Goal: Task Accomplishment & Management: Complete application form

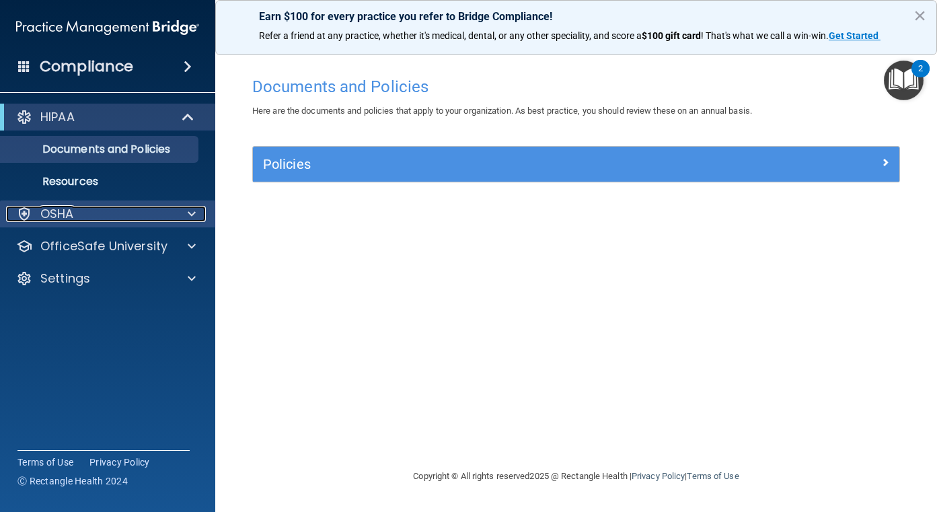
click at [189, 206] on span at bounding box center [192, 214] width 8 height 16
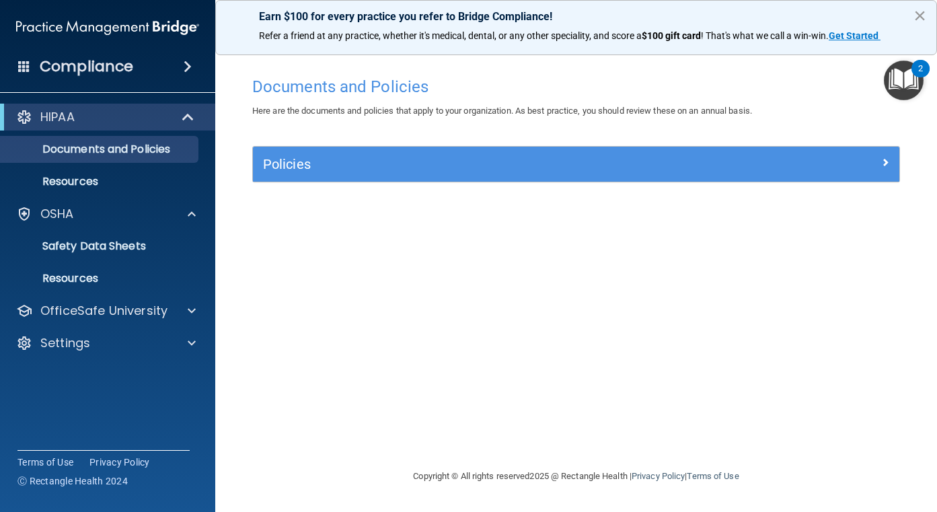
click at [919, 17] on button "×" at bounding box center [919, 16] width 13 height 22
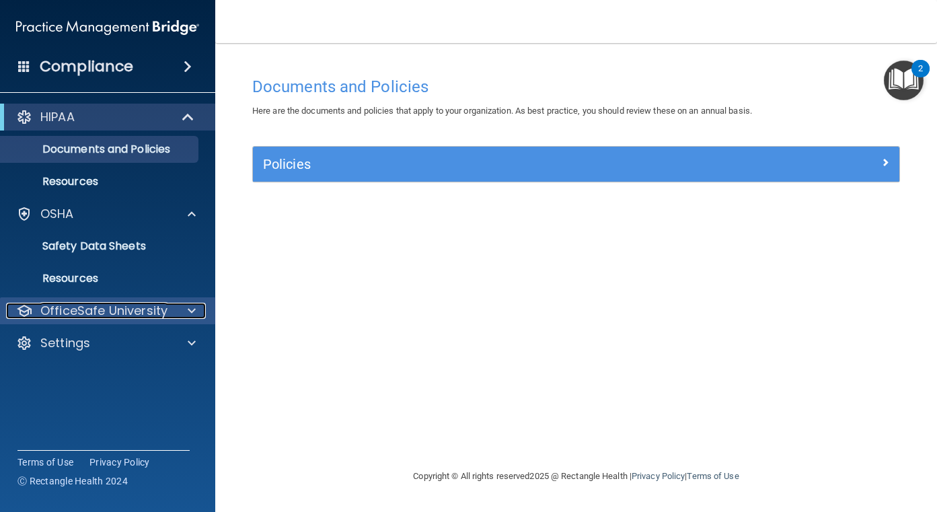
click at [188, 307] on span at bounding box center [192, 311] width 8 height 16
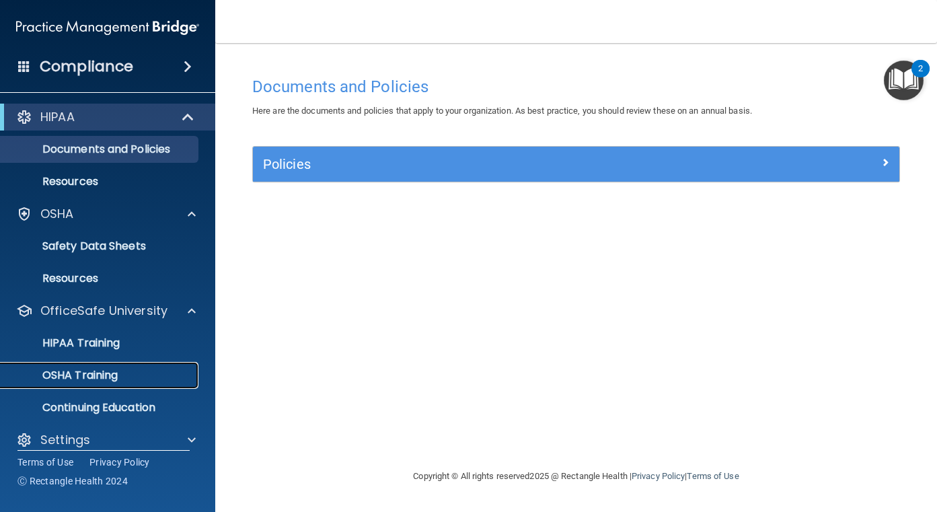
click at [81, 371] on p "OSHA Training" at bounding box center [63, 375] width 109 height 13
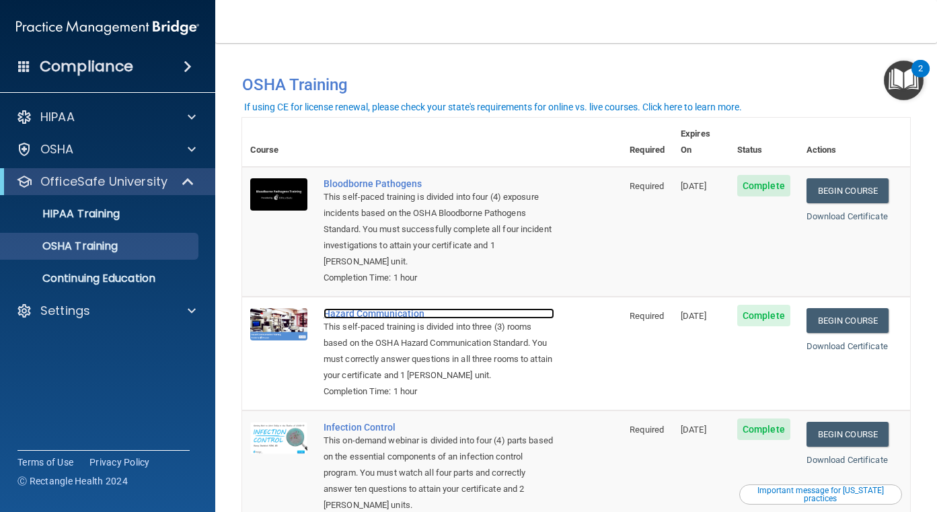
click at [408, 308] on div "Hazard Communication" at bounding box center [438, 313] width 231 height 11
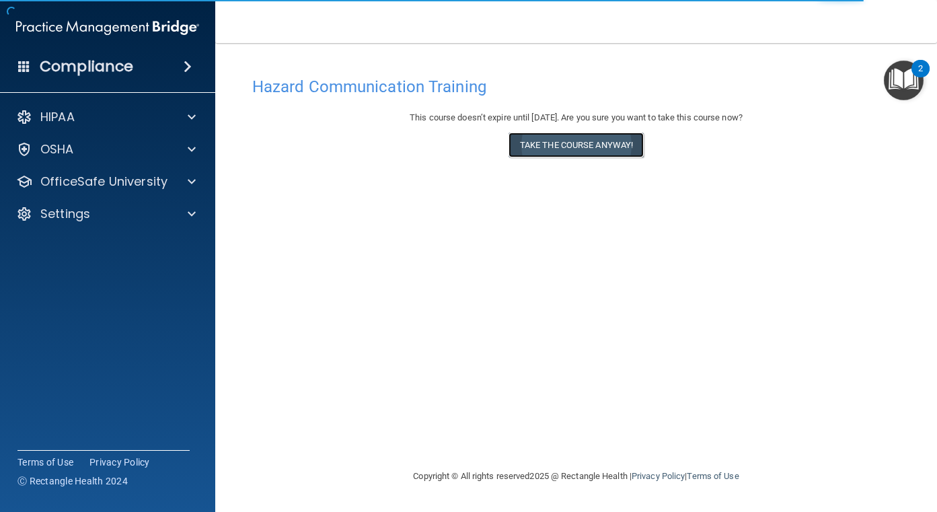
click at [573, 145] on button "Take the course anyway!" at bounding box center [575, 144] width 135 height 25
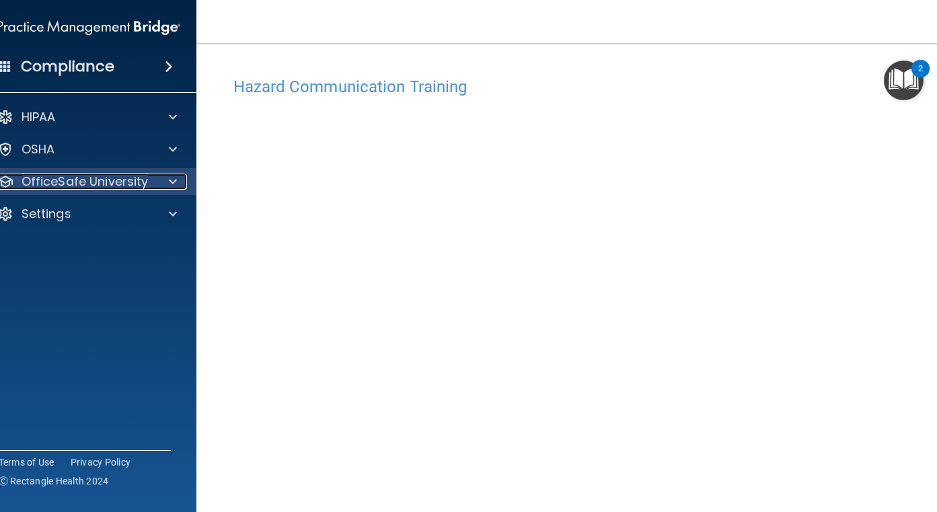
click at [169, 184] on span at bounding box center [173, 181] width 8 height 16
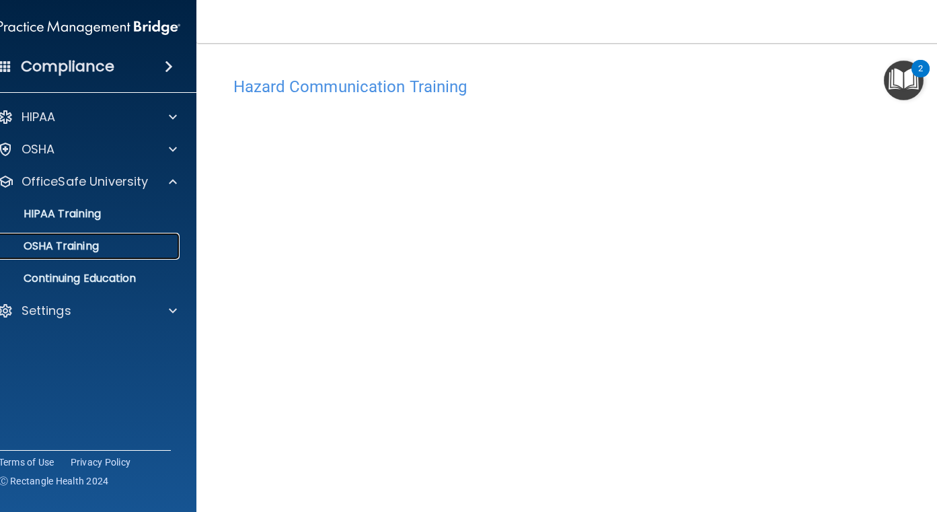
click at [78, 243] on p "OSHA Training" at bounding box center [44, 245] width 109 height 13
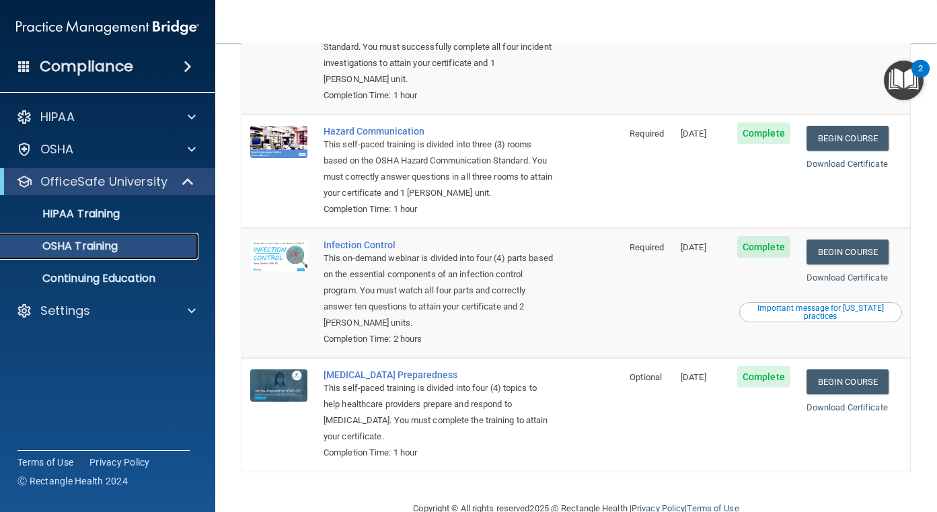
scroll to position [198, 0]
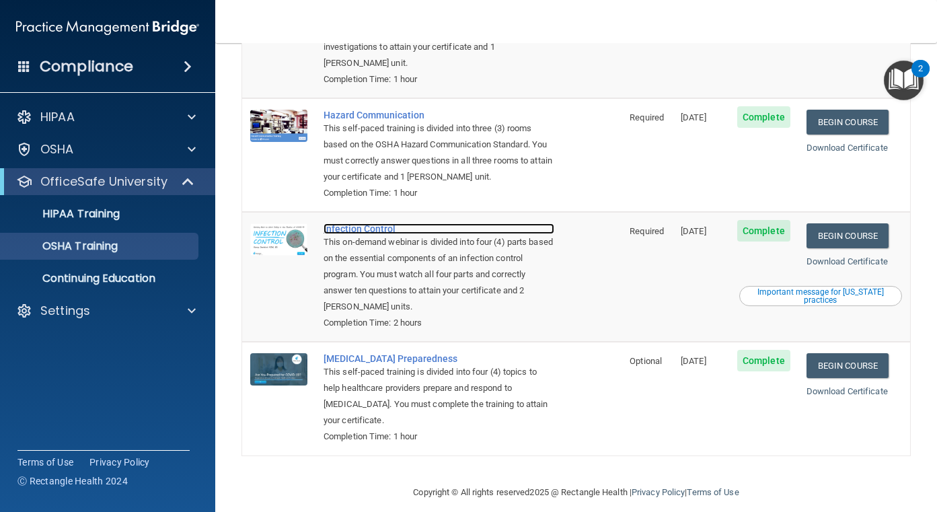
click at [360, 223] on div "Infection Control" at bounding box center [438, 228] width 231 height 11
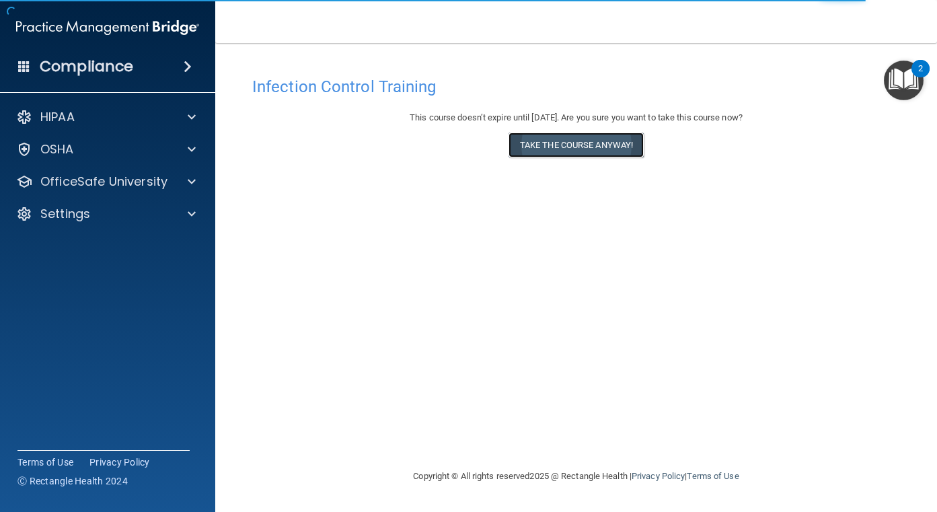
click at [586, 141] on button "Take the course anyway!" at bounding box center [575, 144] width 135 height 25
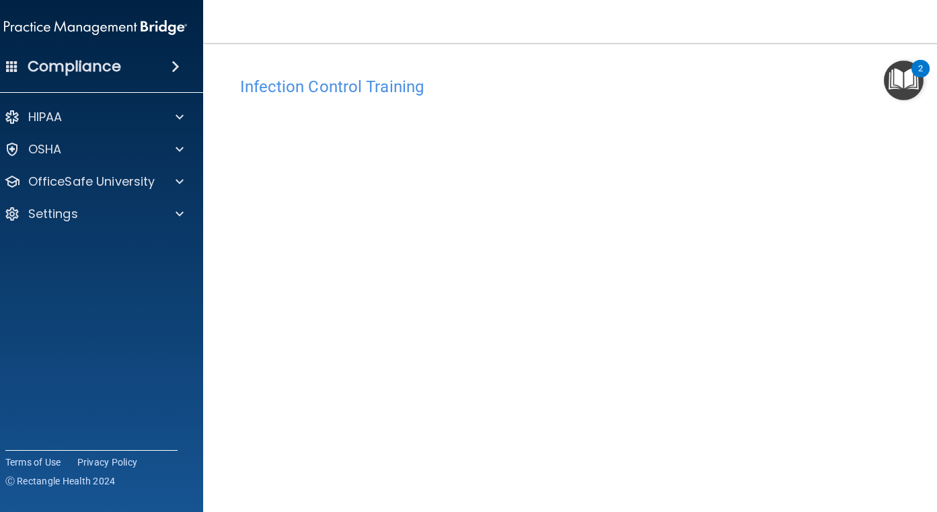
scroll to position [64, 0]
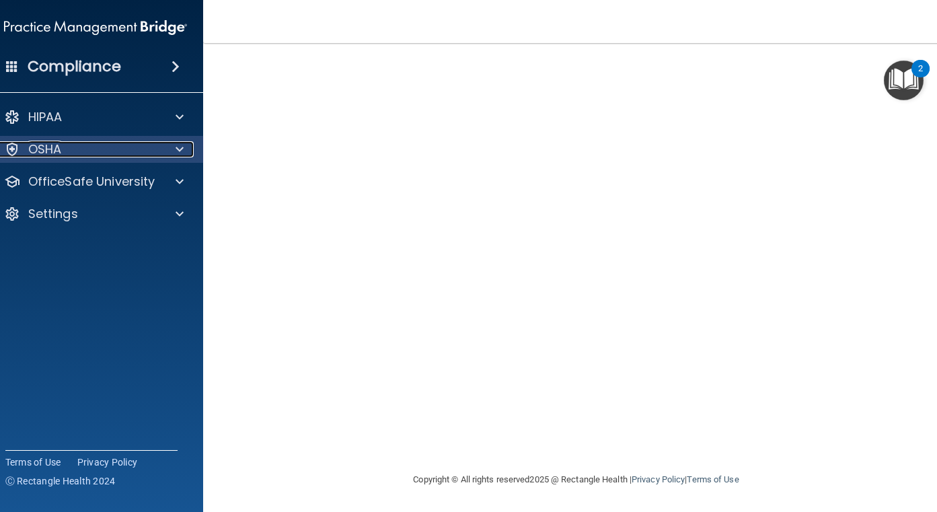
click at [176, 151] on span at bounding box center [180, 149] width 8 height 16
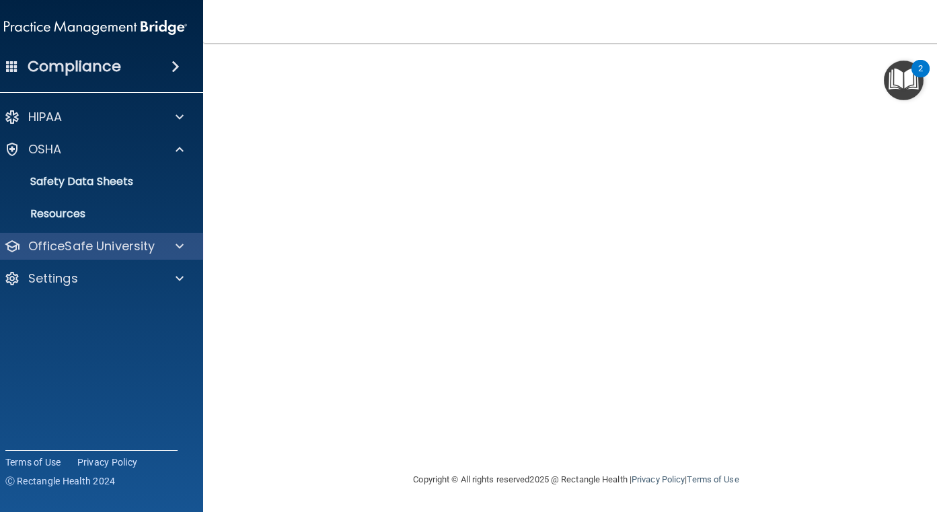
click at [177, 237] on div "OfficeSafe University" at bounding box center [96, 246] width 216 height 27
click at [151, 244] on div "OfficeSafe University" at bounding box center [77, 246] width 167 height 16
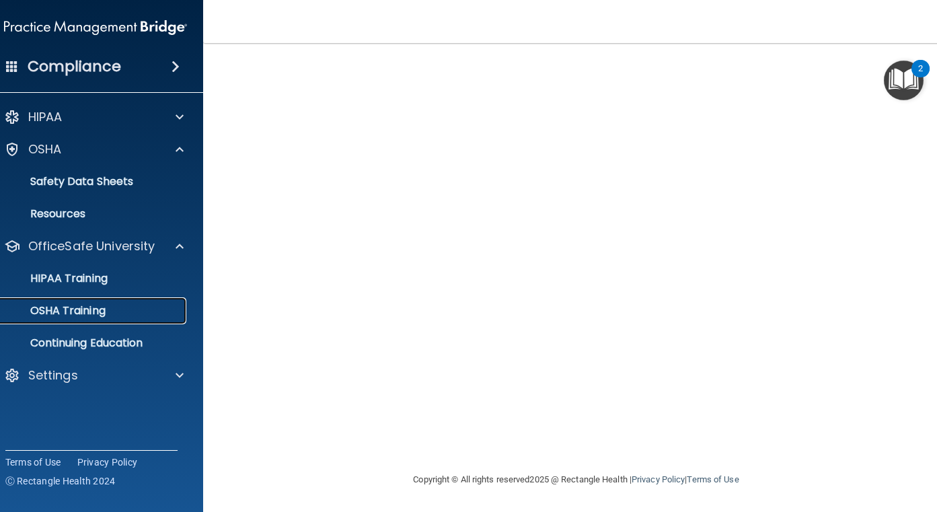
click at [54, 308] on p "OSHA Training" at bounding box center [51, 310] width 109 height 13
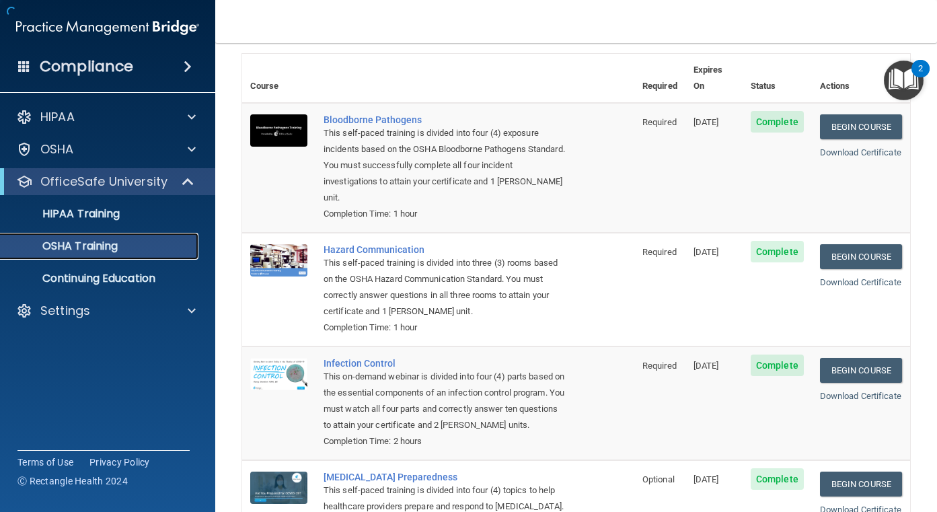
scroll to position [198, 0]
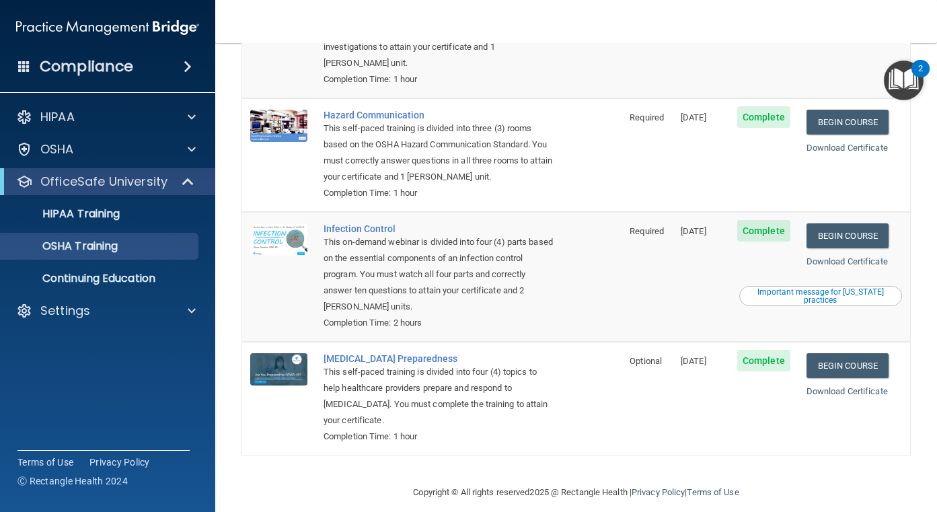
click at [391, 364] on div "This self-paced training is divided into four (4) topics to help healthcare pro…" at bounding box center [438, 396] width 231 height 65
click at [389, 353] on div "COVID-19 Preparedness" at bounding box center [438, 358] width 231 height 11
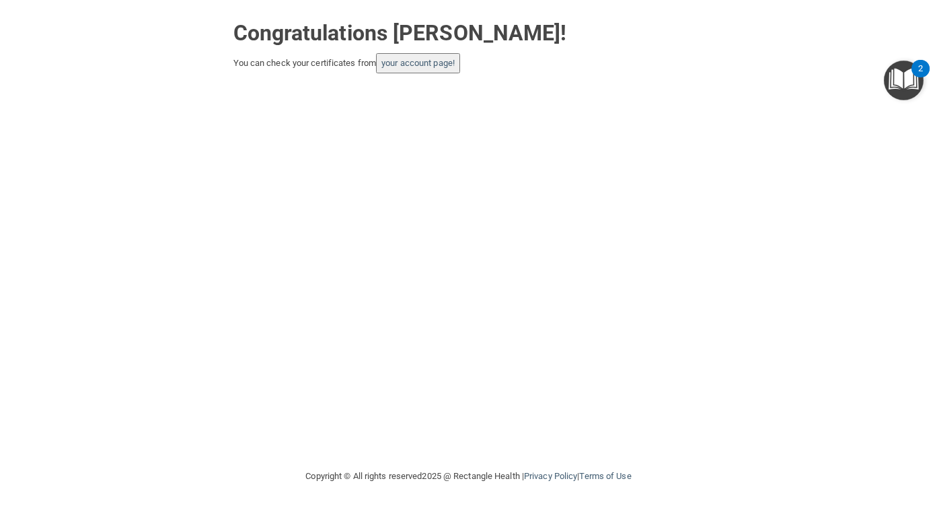
click at [430, 69] on button "your account page!" at bounding box center [418, 63] width 84 height 20
click at [392, 62] on link "your account page!" at bounding box center [417, 63] width 73 height 10
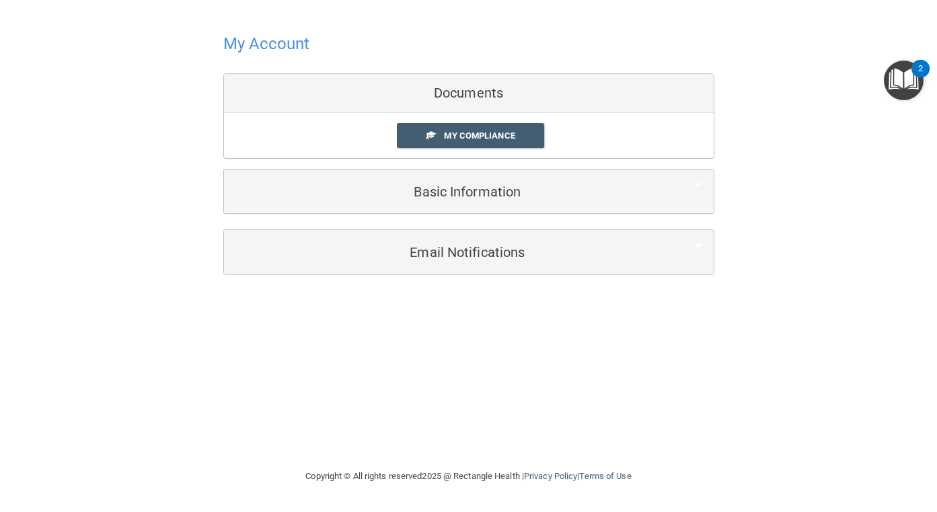
click at [904, 87] on img "Open Resource Center, 2 new notifications" at bounding box center [904, 81] width 40 height 40
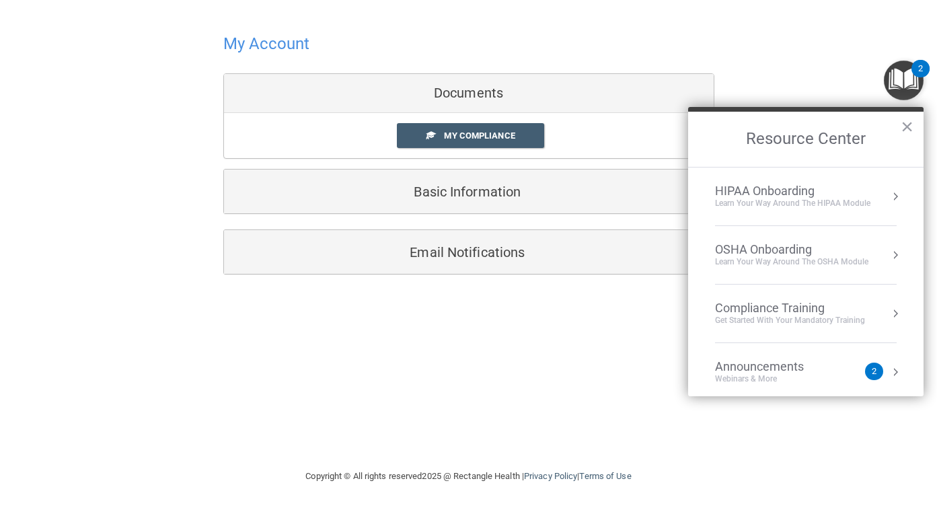
click at [904, 87] on img "Open Resource Center, 2 new notifications" at bounding box center [904, 81] width 40 height 40
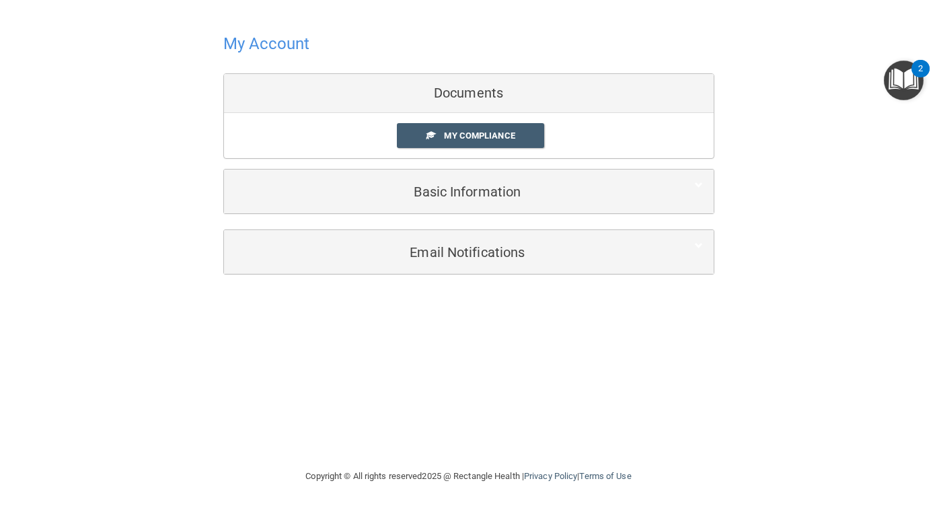
click at [275, 46] on h4 "My Account" at bounding box center [266, 43] width 87 height 17
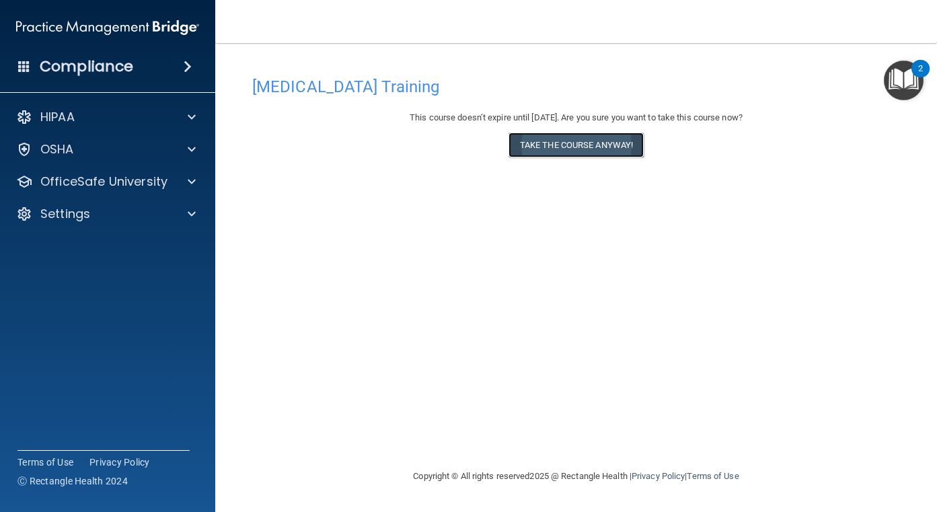
click at [570, 136] on button "Take the course anyway!" at bounding box center [575, 144] width 135 height 25
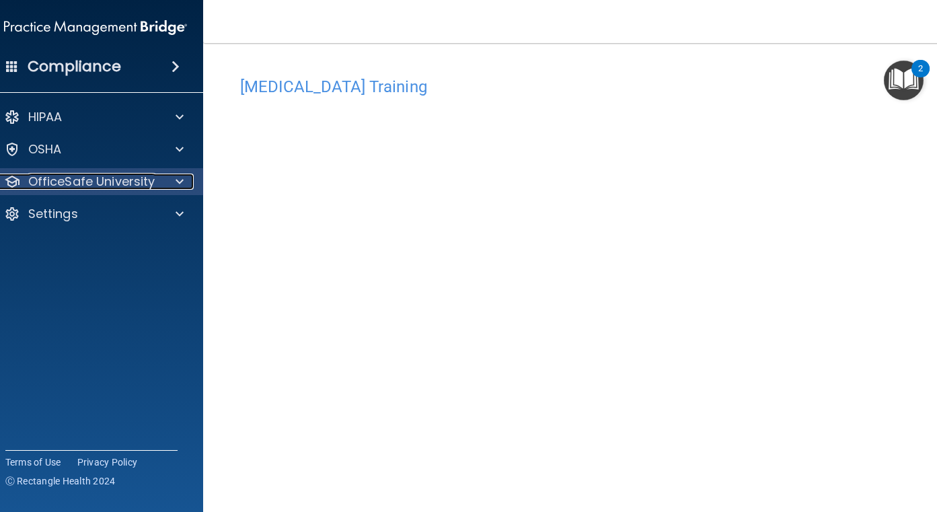
click at [167, 179] on div at bounding box center [177, 181] width 34 height 16
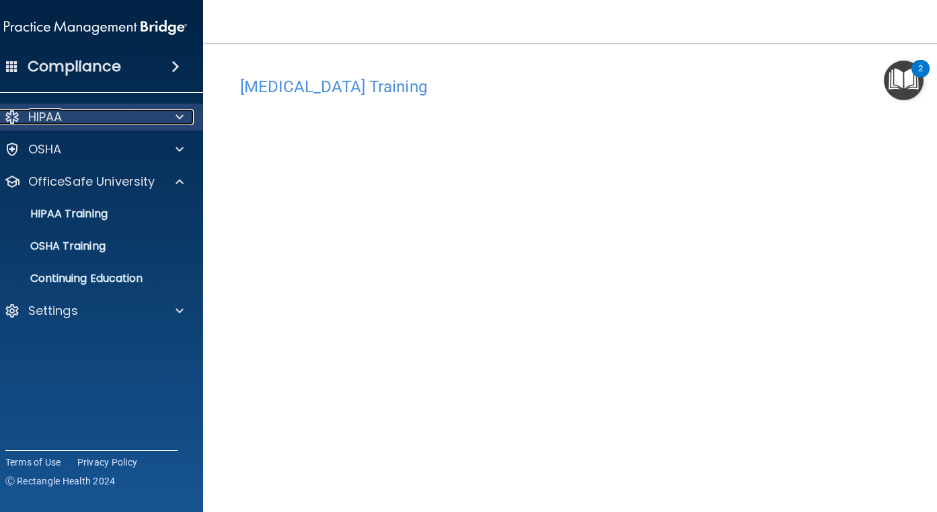
click at [167, 117] on div at bounding box center [177, 117] width 34 height 16
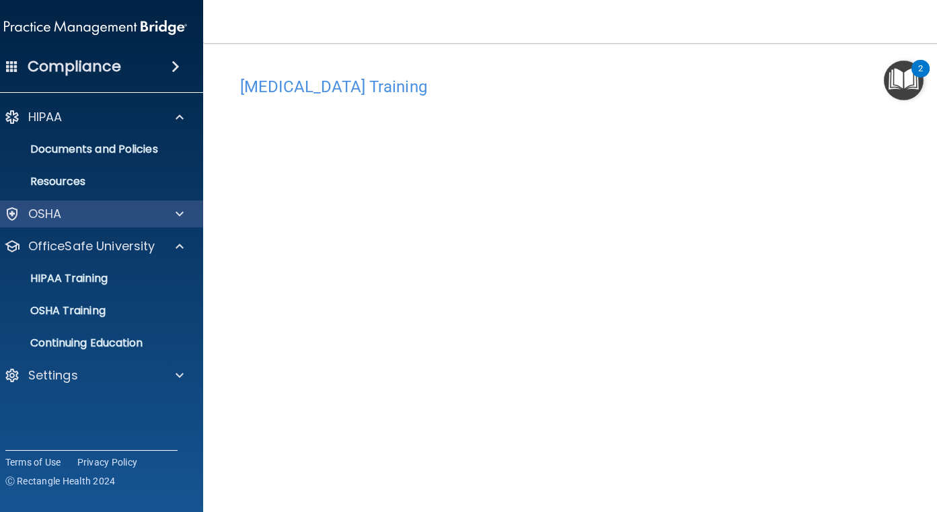
click at [163, 204] on div "OSHA" at bounding box center [96, 213] width 216 height 27
click at [176, 213] on span at bounding box center [180, 214] width 8 height 16
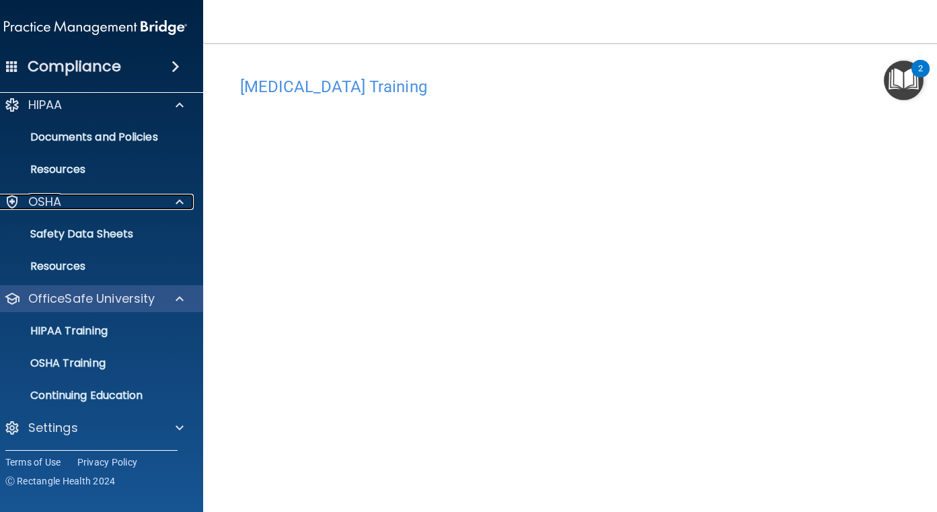
scroll to position [14, 0]
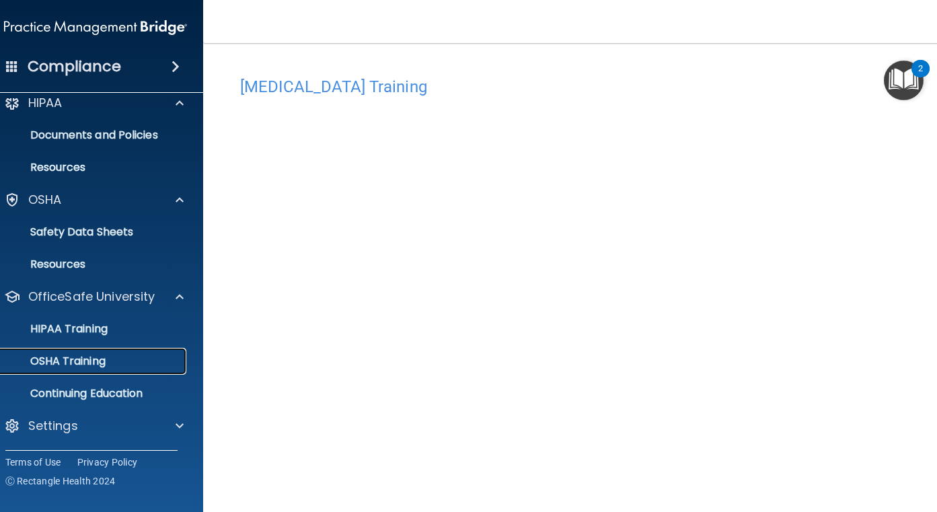
click at [86, 360] on p "OSHA Training" at bounding box center [51, 360] width 109 height 13
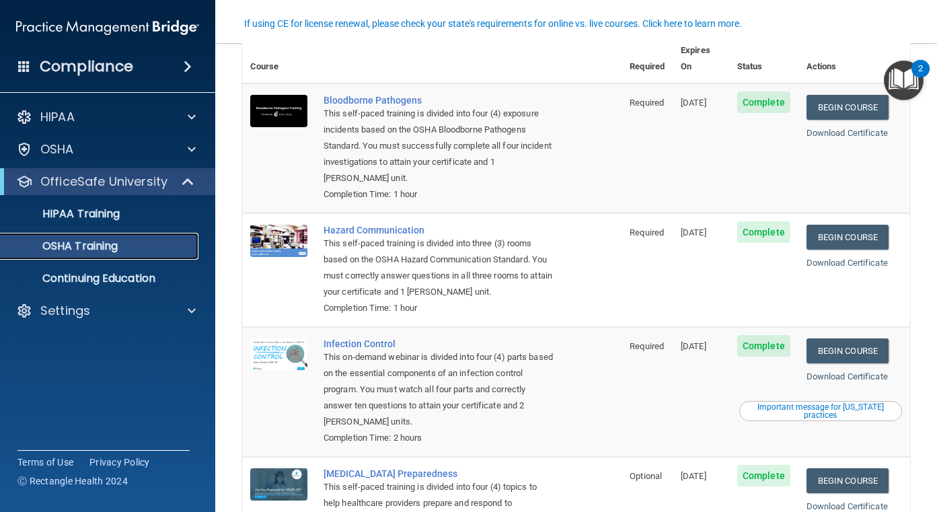
scroll to position [198, 0]
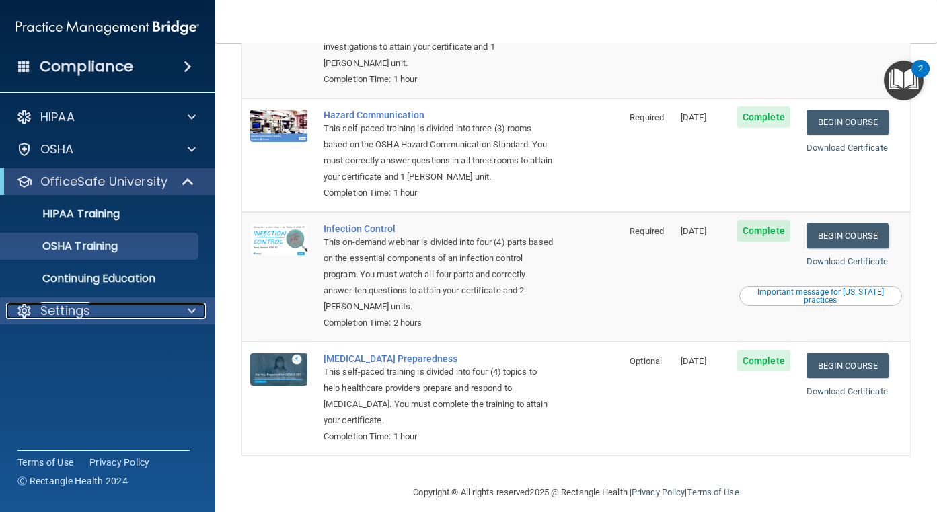
click at [192, 316] on span at bounding box center [192, 311] width 8 height 16
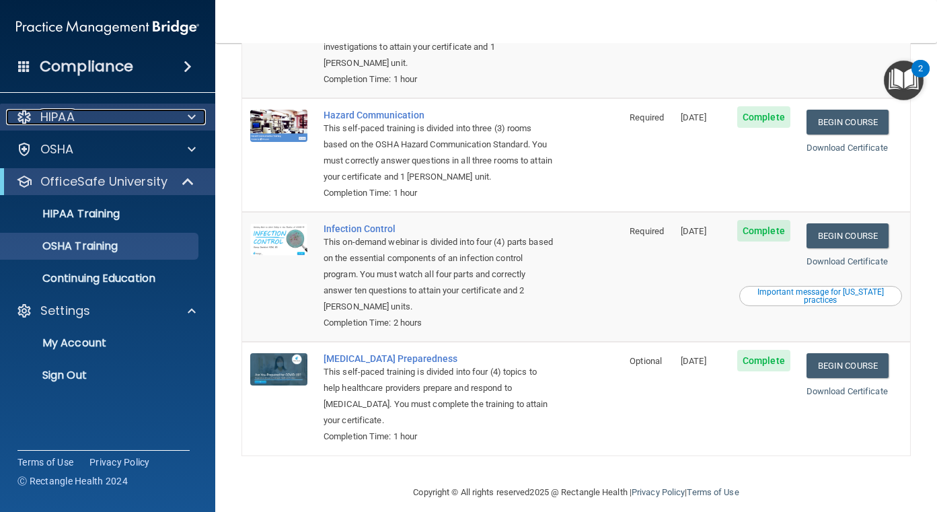
click at [192, 114] on span at bounding box center [192, 117] width 8 height 16
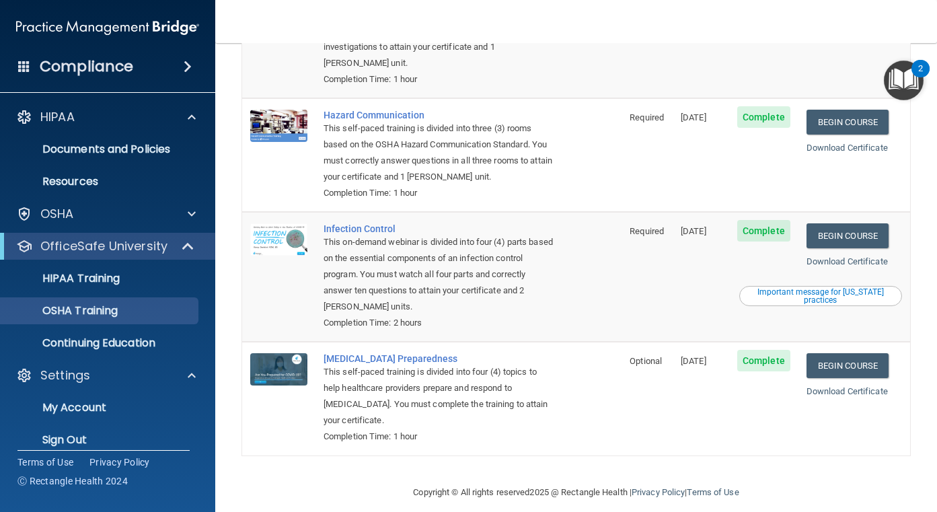
click at [187, 68] on span at bounding box center [188, 67] width 8 height 16
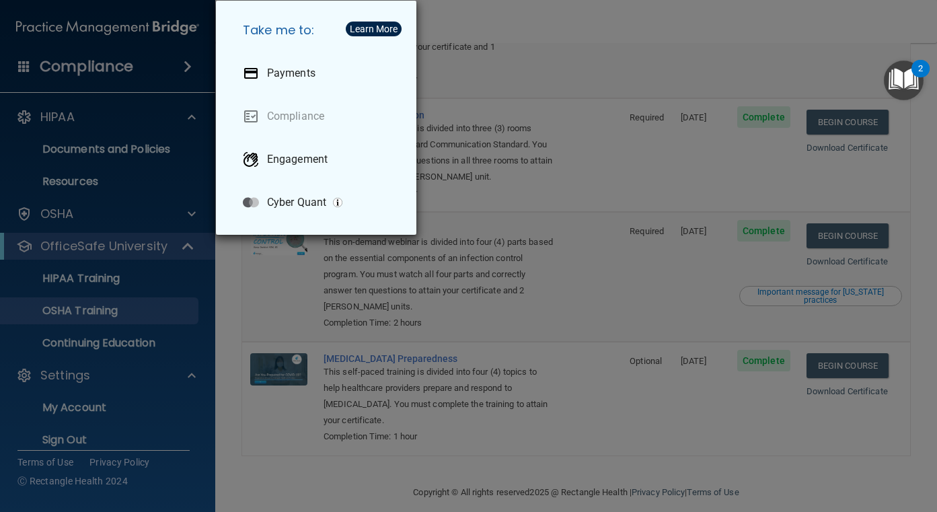
drag, startPoint x: 71, startPoint y: 65, endPoint x: 85, endPoint y: 67, distance: 13.6
click at [73, 66] on div "Take me to: Payments Compliance Engagement Cyber Quant" at bounding box center [468, 256] width 937 height 512
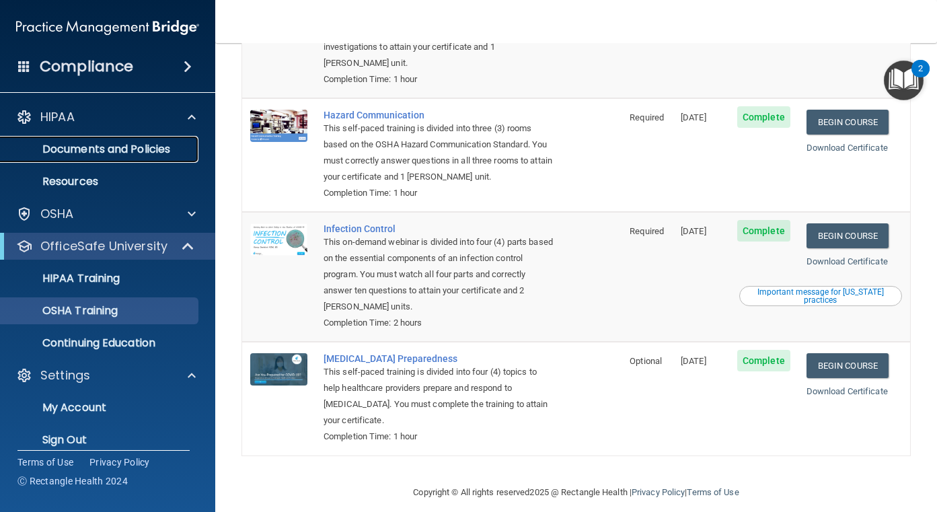
click at [102, 147] on p "Documents and Policies" at bounding box center [101, 149] width 184 height 13
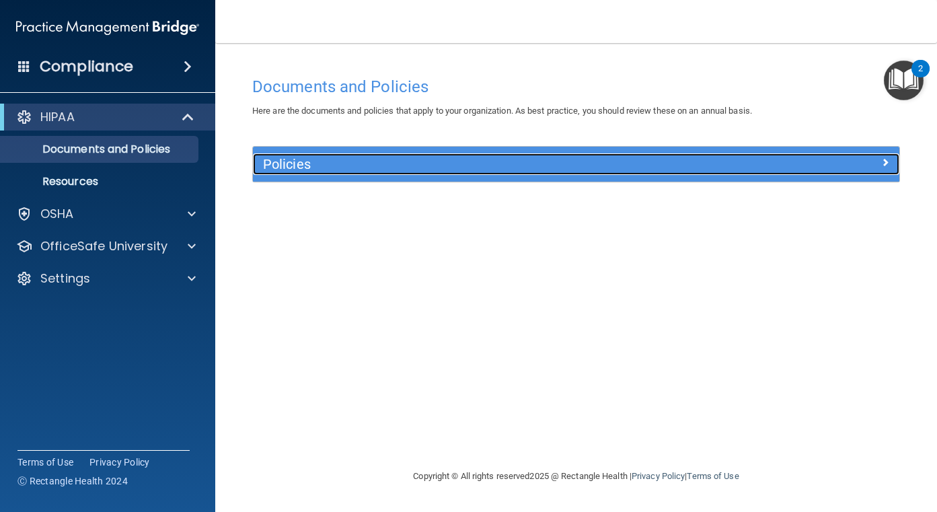
click at [379, 164] on h5 "Policies" at bounding box center [495, 164] width 465 height 15
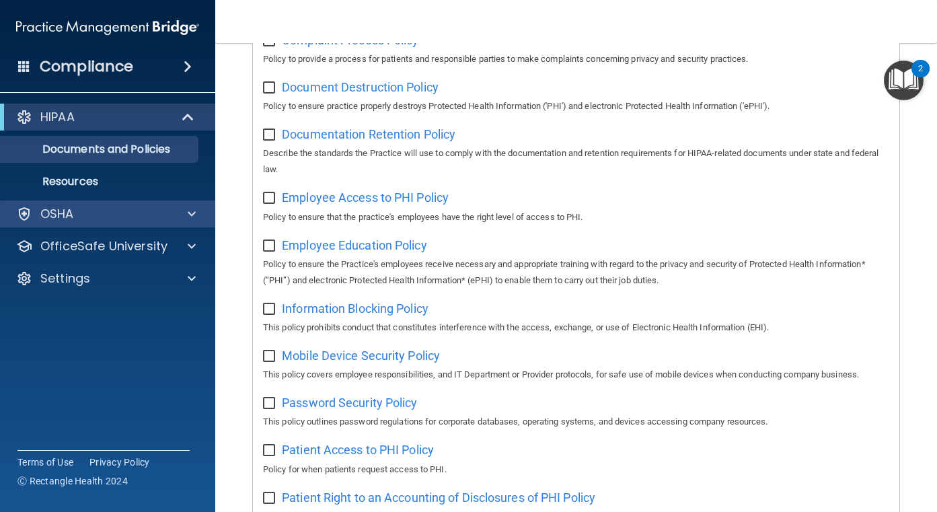
scroll to position [44, 0]
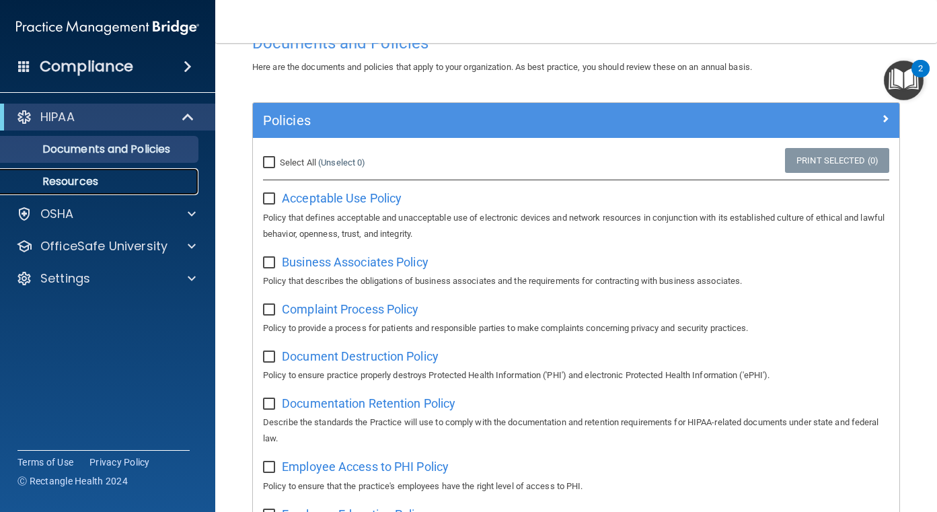
click at [90, 187] on p "Resources" at bounding box center [101, 181] width 184 height 13
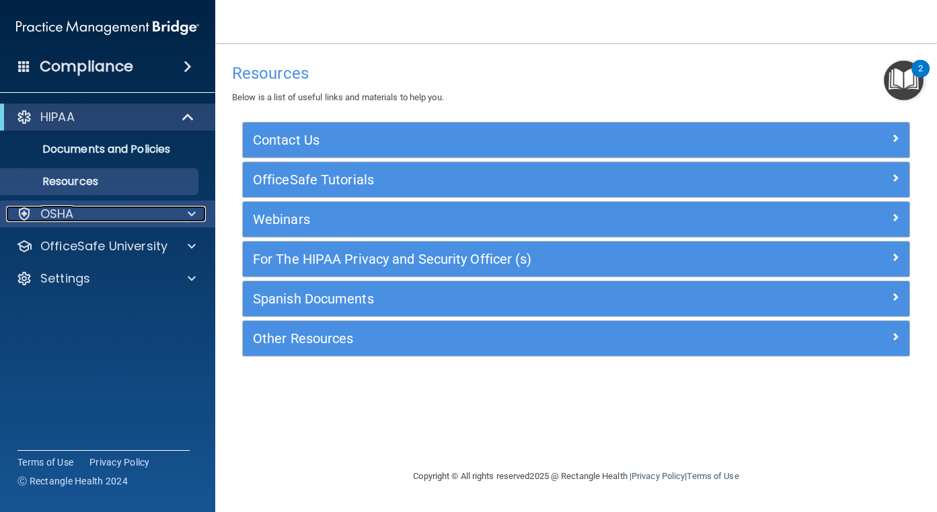
click at [188, 217] on span at bounding box center [192, 214] width 8 height 16
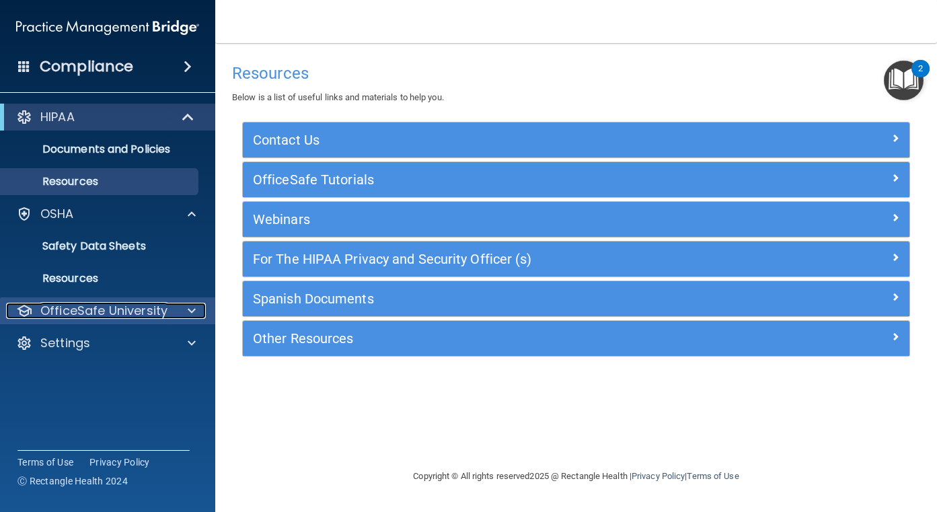
click at [144, 303] on p "OfficeSafe University" at bounding box center [103, 311] width 127 height 16
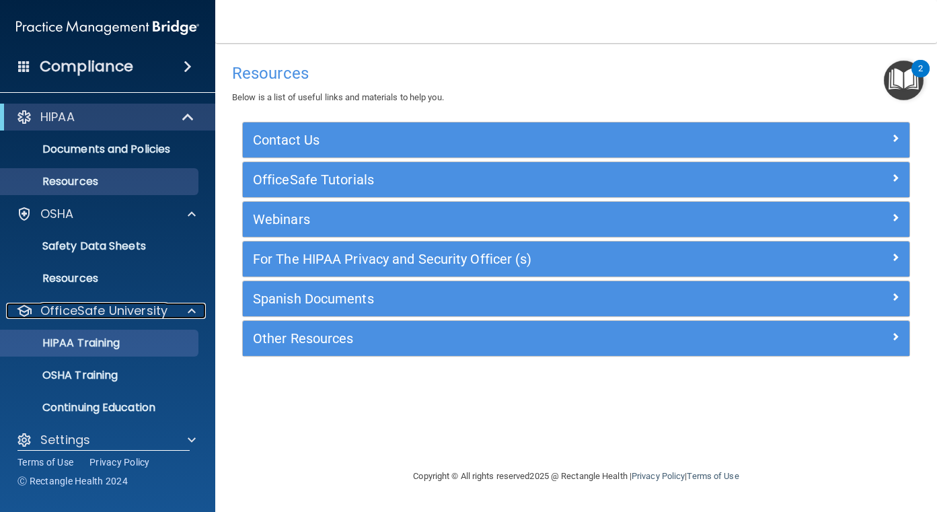
scroll to position [14, 0]
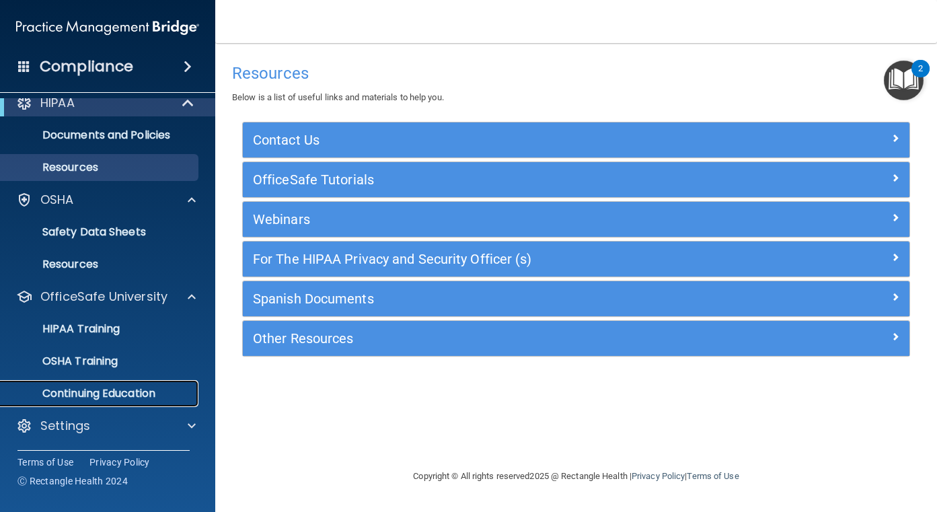
click at [120, 388] on p "Continuing Education" at bounding box center [101, 393] width 184 height 13
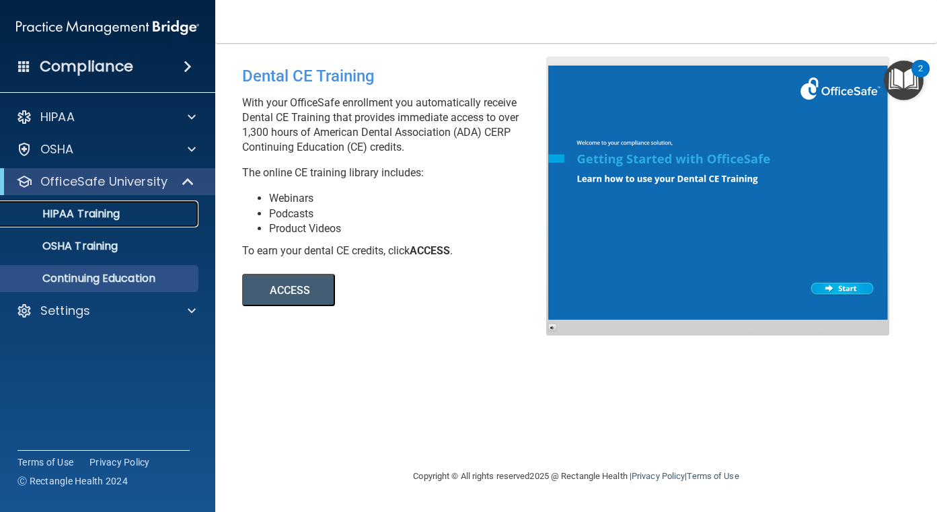
click at [99, 212] on p "HIPAA Training" at bounding box center [64, 213] width 111 height 13
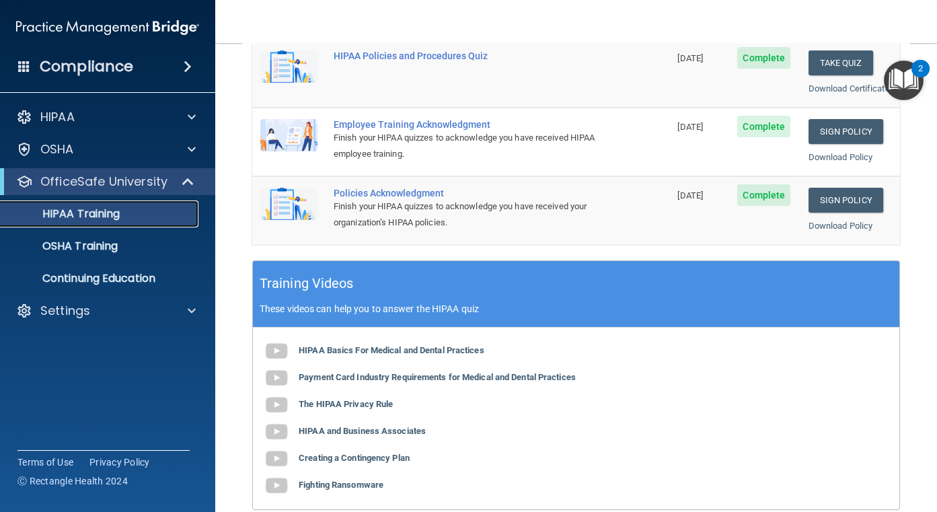
scroll to position [336, 0]
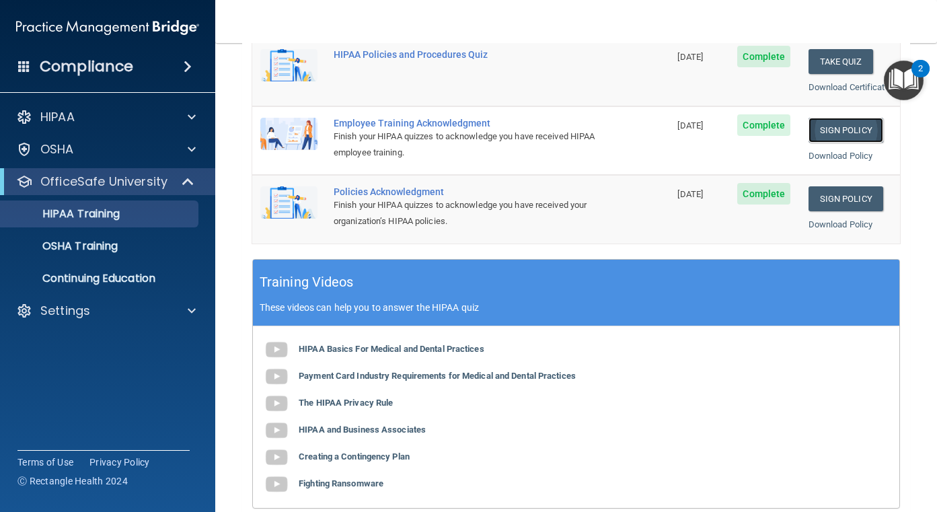
click at [838, 143] on link "Sign Policy" at bounding box center [845, 130] width 75 height 25
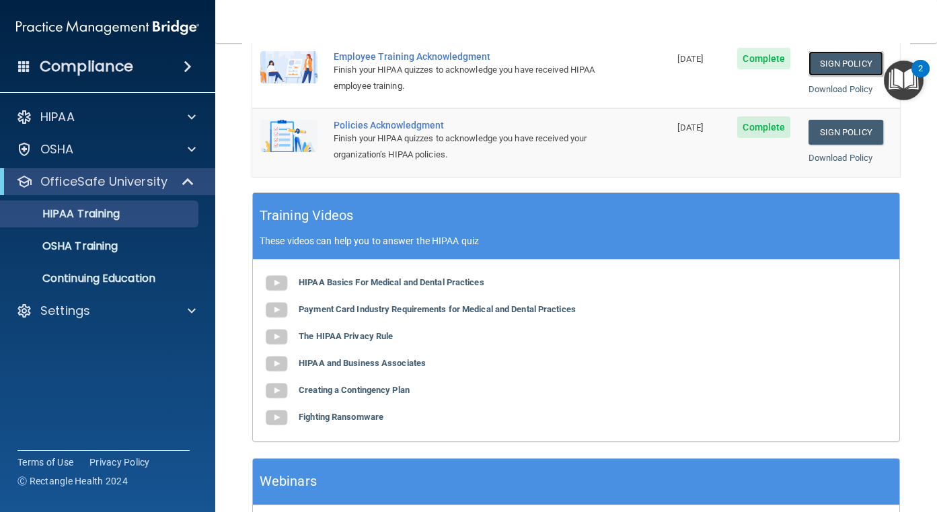
scroll to position [538, 0]
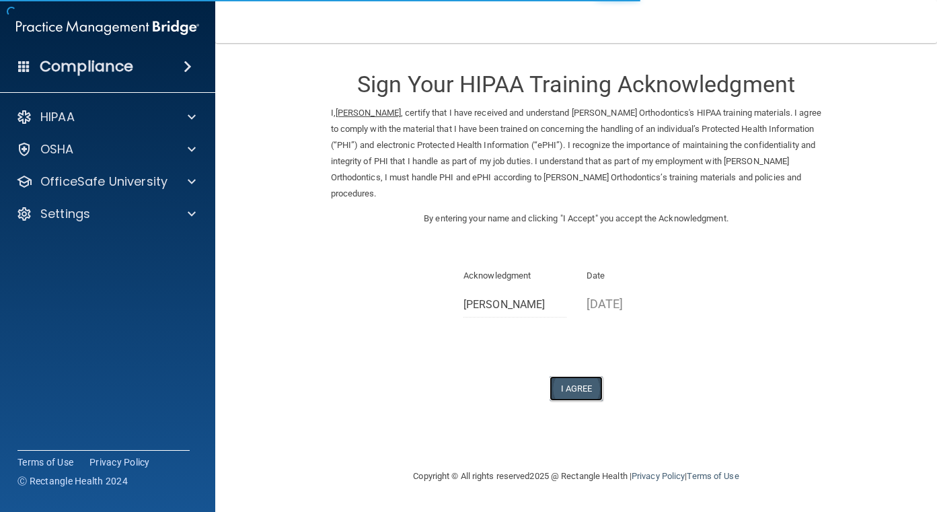
click at [590, 387] on button "I Agree" at bounding box center [576, 388] width 54 height 25
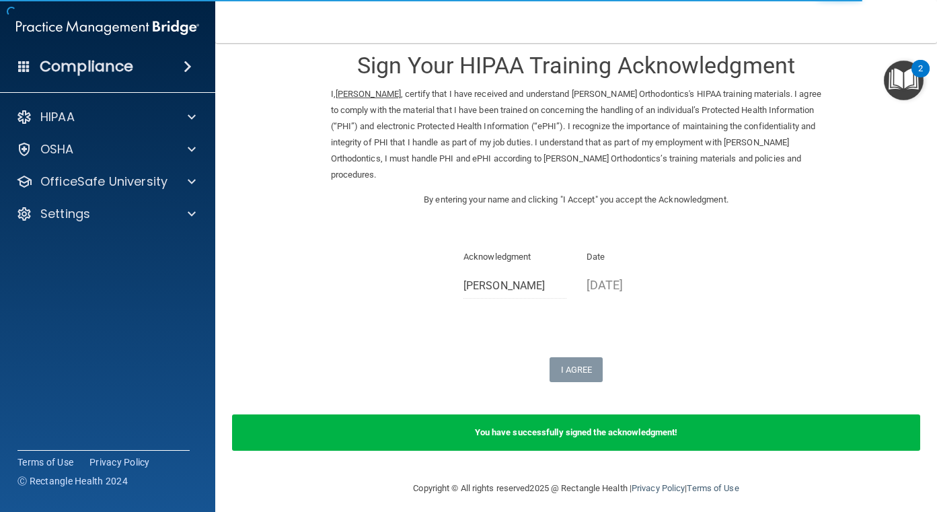
scroll to position [28, 0]
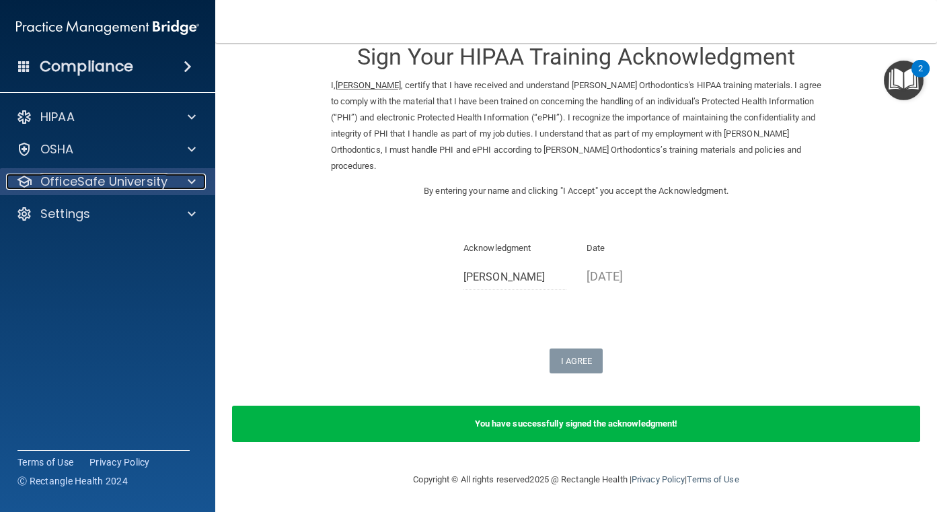
click at [180, 184] on div at bounding box center [190, 181] width 34 height 16
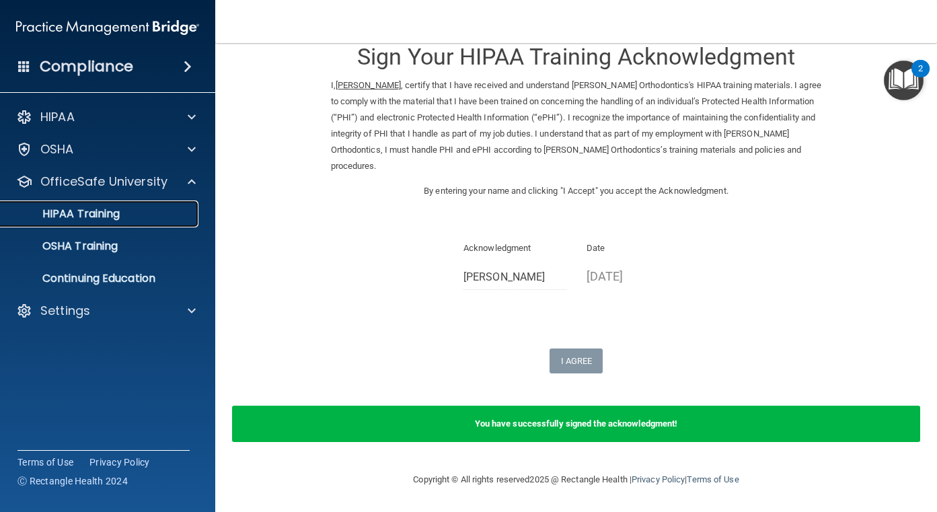
click at [104, 214] on p "HIPAA Training" at bounding box center [64, 213] width 111 height 13
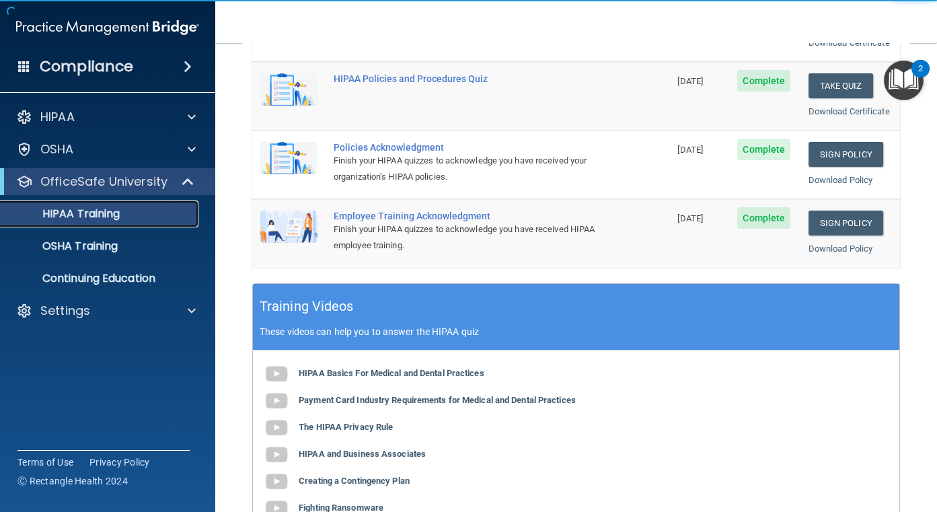
scroll to position [280, 0]
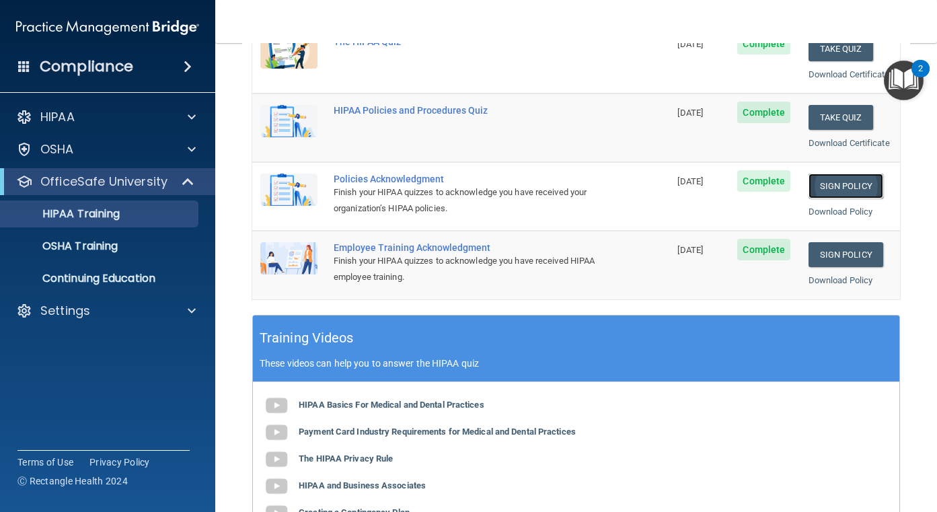
click at [835, 198] on link "Sign Policy" at bounding box center [845, 185] width 75 height 25
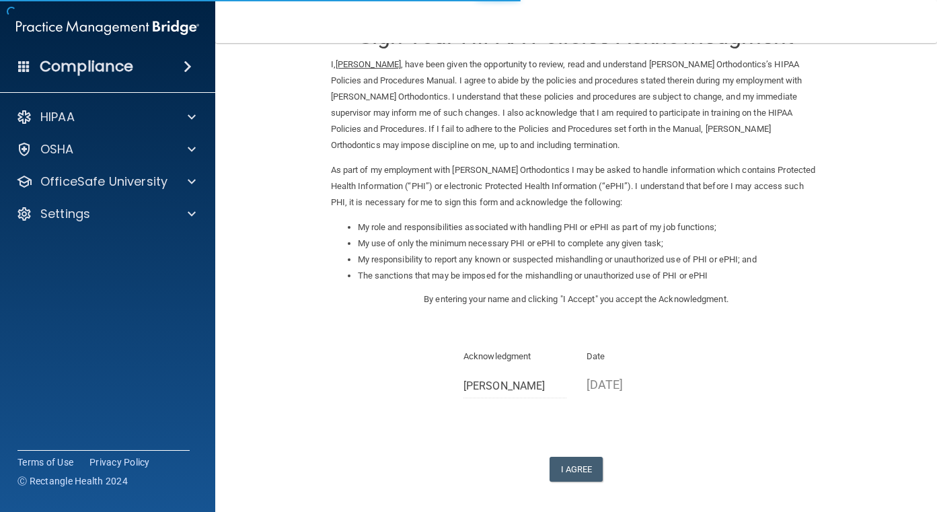
scroll to position [104, 0]
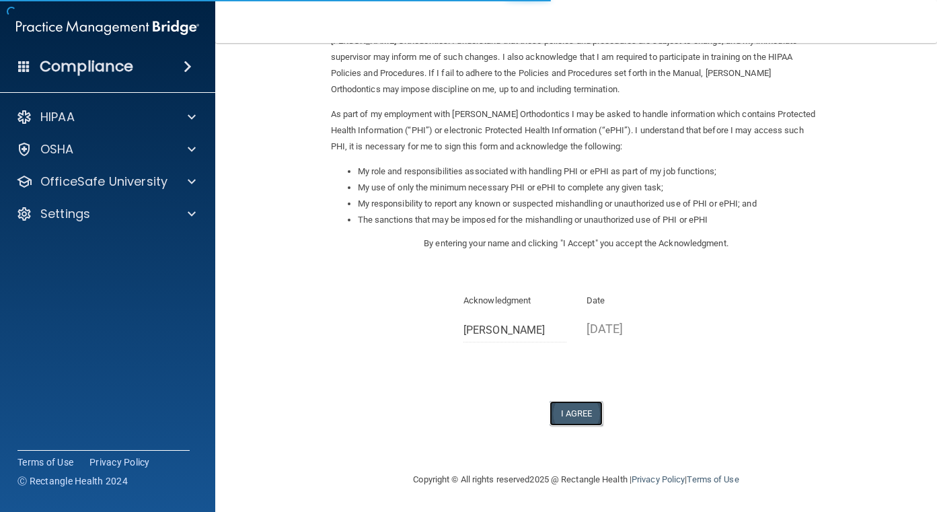
click at [583, 415] on button "I Agree" at bounding box center [576, 413] width 54 height 25
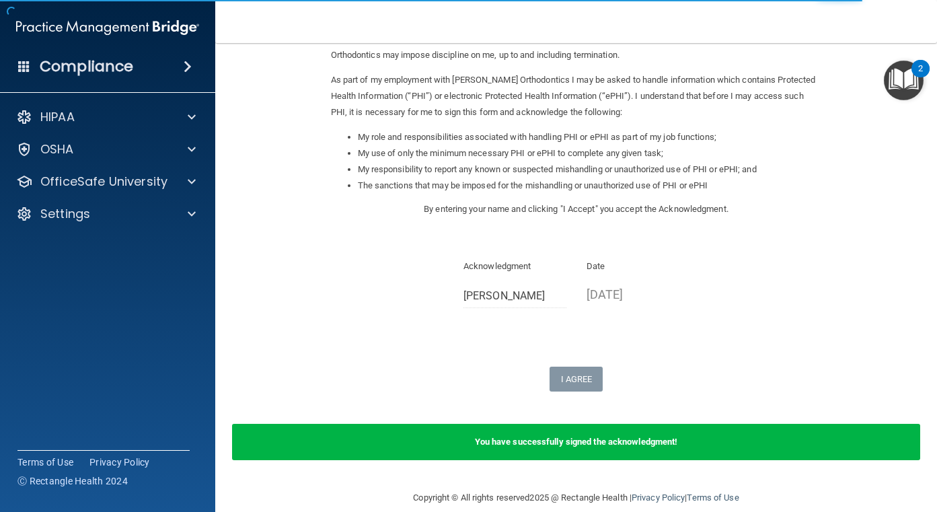
scroll to position [157, 0]
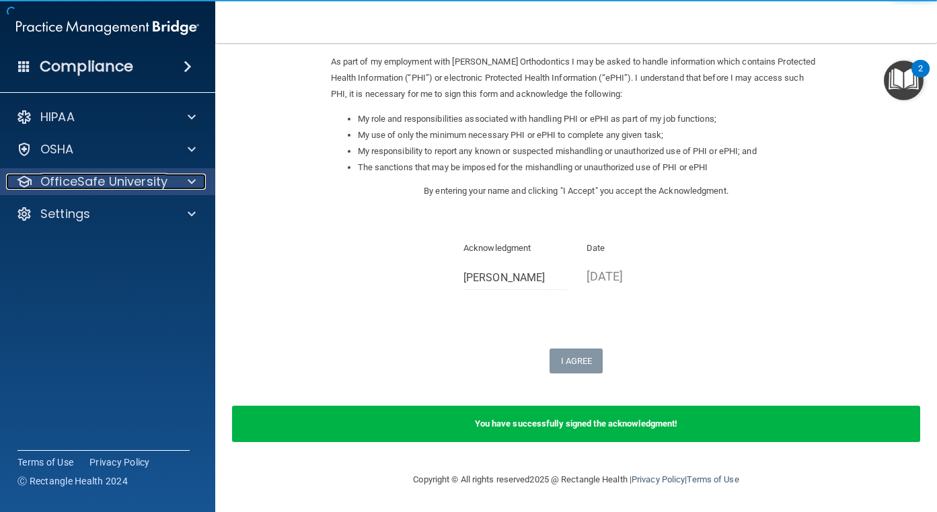
click at [174, 177] on div at bounding box center [190, 181] width 34 height 16
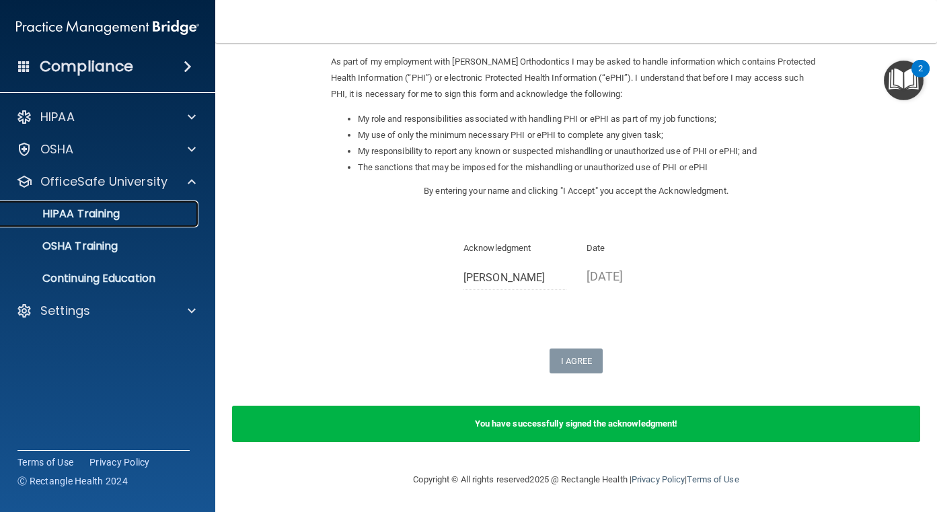
click at [112, 223] on link "HIPAA Training" at bounding box center [93, 213] width 212 height 27
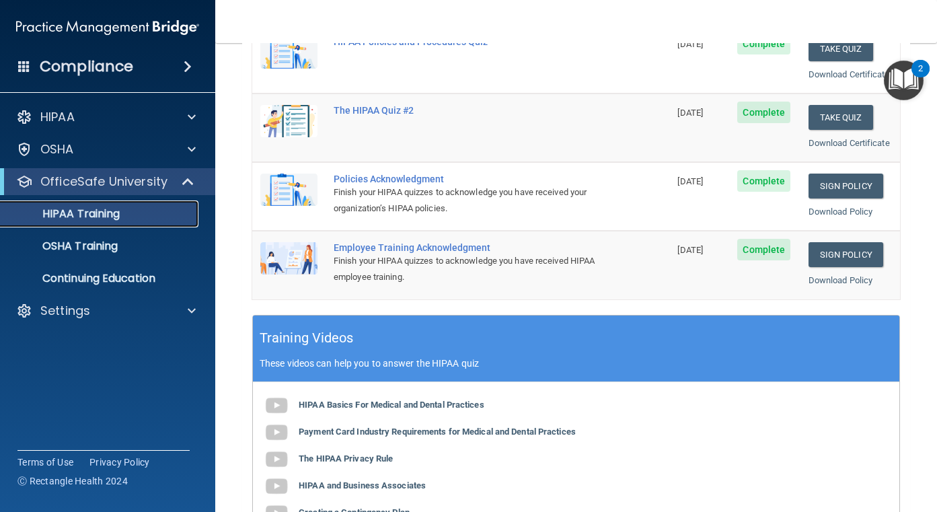
scroll to position [79, 0]
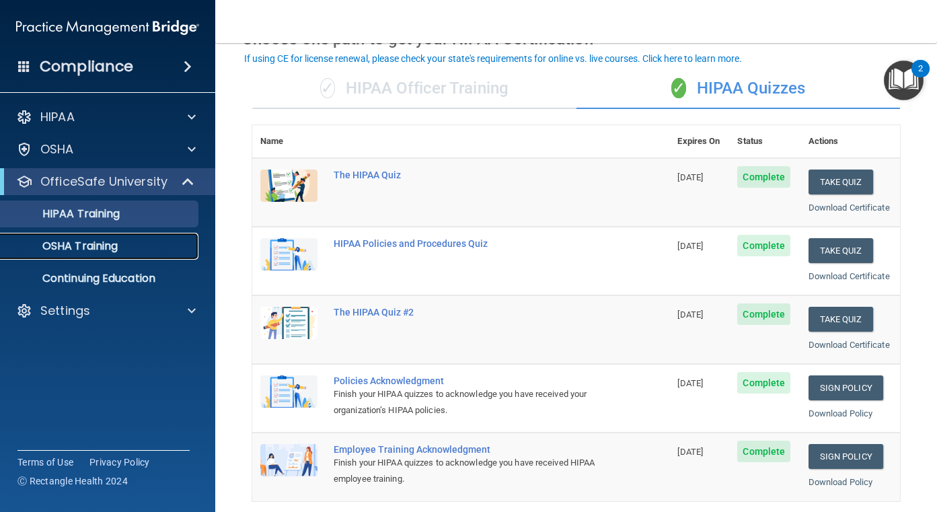
click at [120, 247] on div "OSHA Training" at bounding box center [101, 245] width 184 height 13
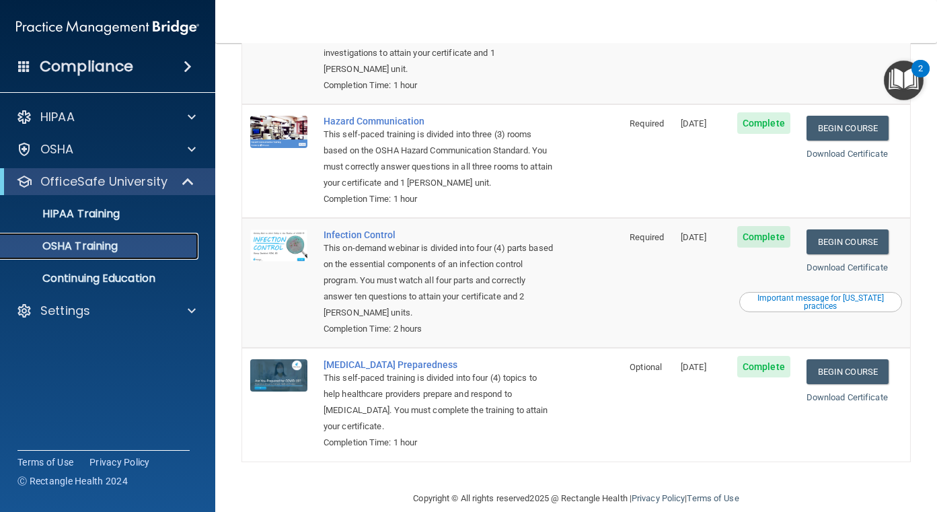
scroll to position [198, 0]
